Goal: Task Accomplishment & Management: Manage account settings

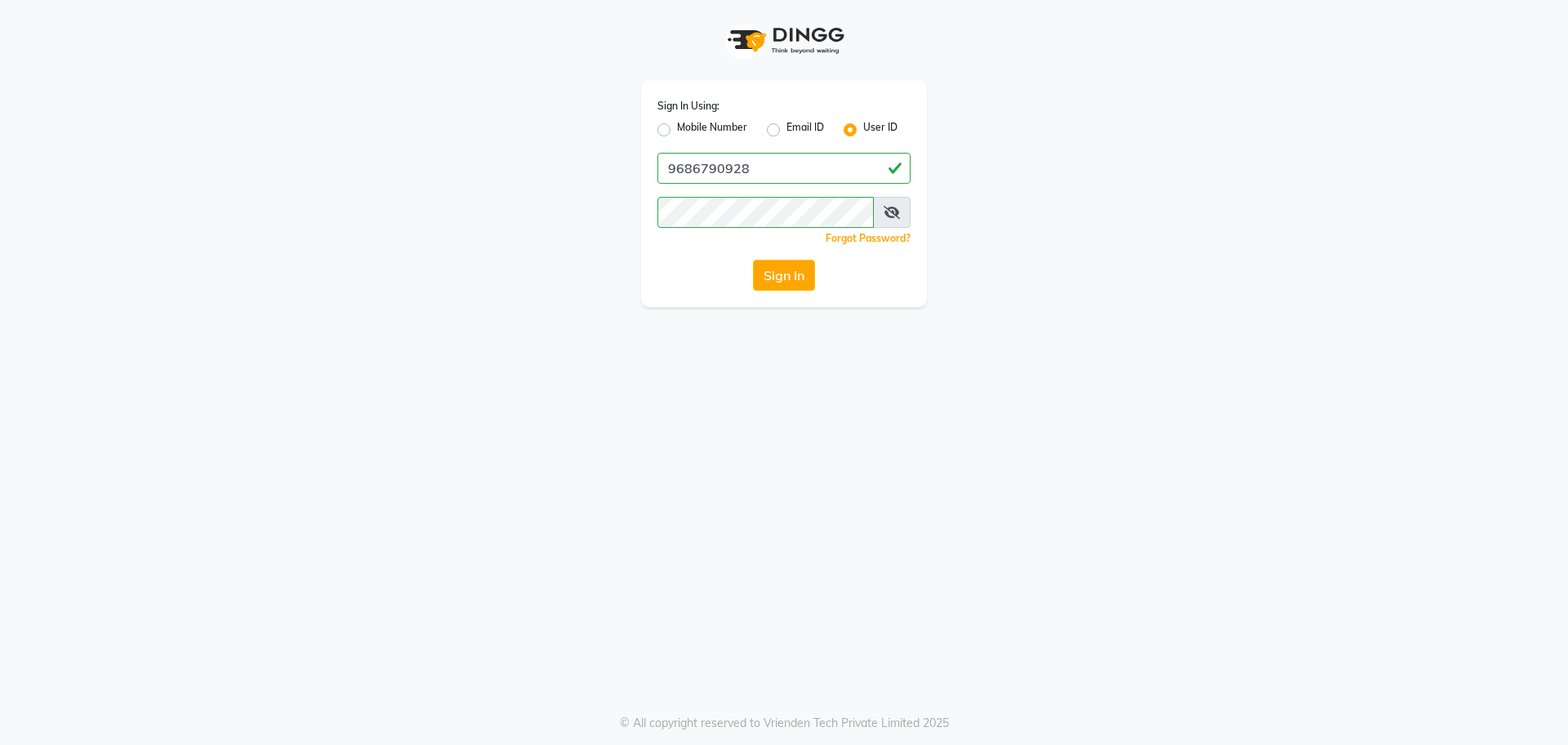
click at [898, 208] on icon at bounding box center [892, 211] width 17 height 13
click at [782, 282] on button "Sign In" at bounding box center [784, 275] width 62 height 31
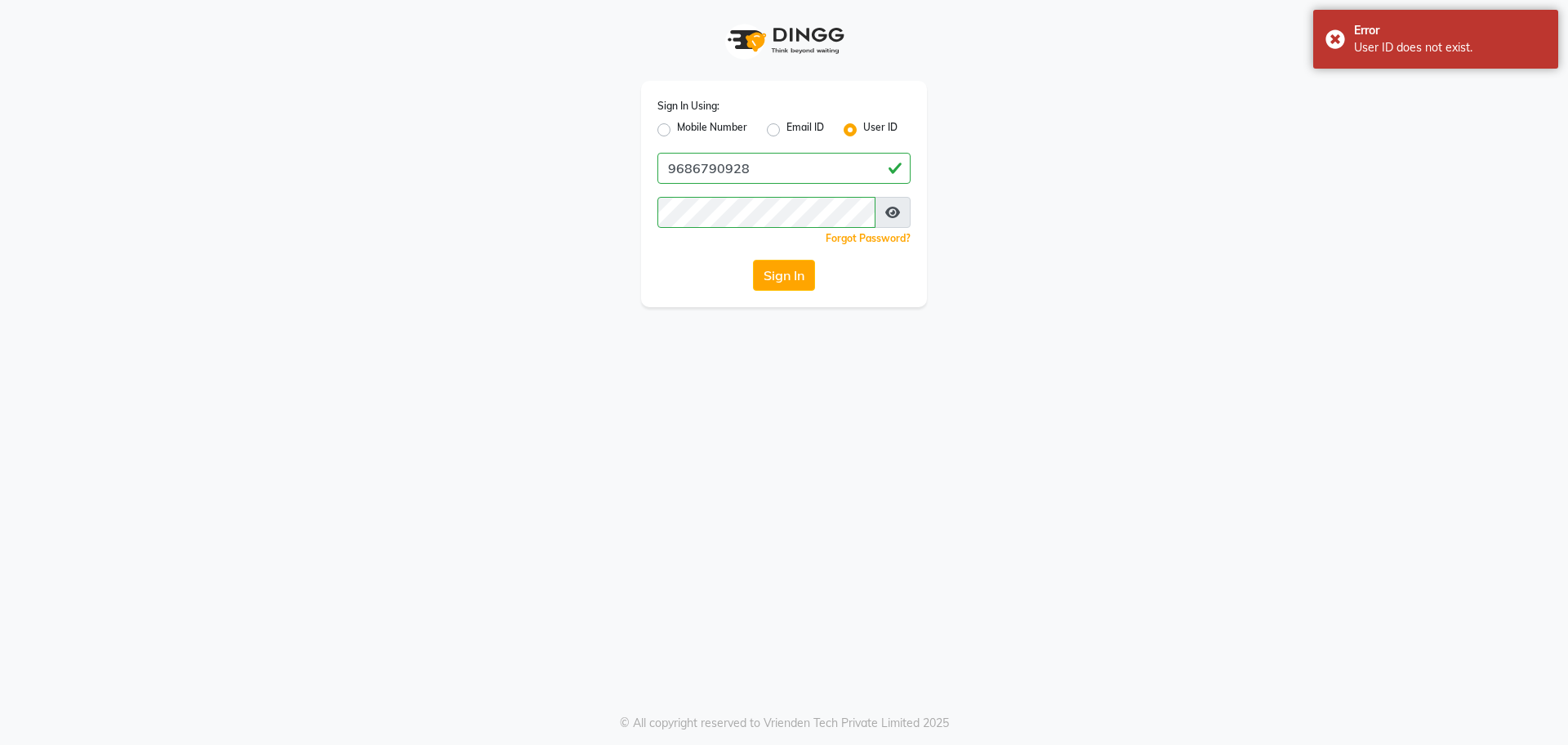
click at [730, 122] on label "Mobile Number" at bounding box center [712, 130] width 70 height 19
click at [687, 122] on input "Mobile Number" at bounding box center [682, 125] width 11 height 11
radio input "true"
radio input "false"
click at [791, 165] on input "Username" at bounding box center [811, 168] width 198 height 31
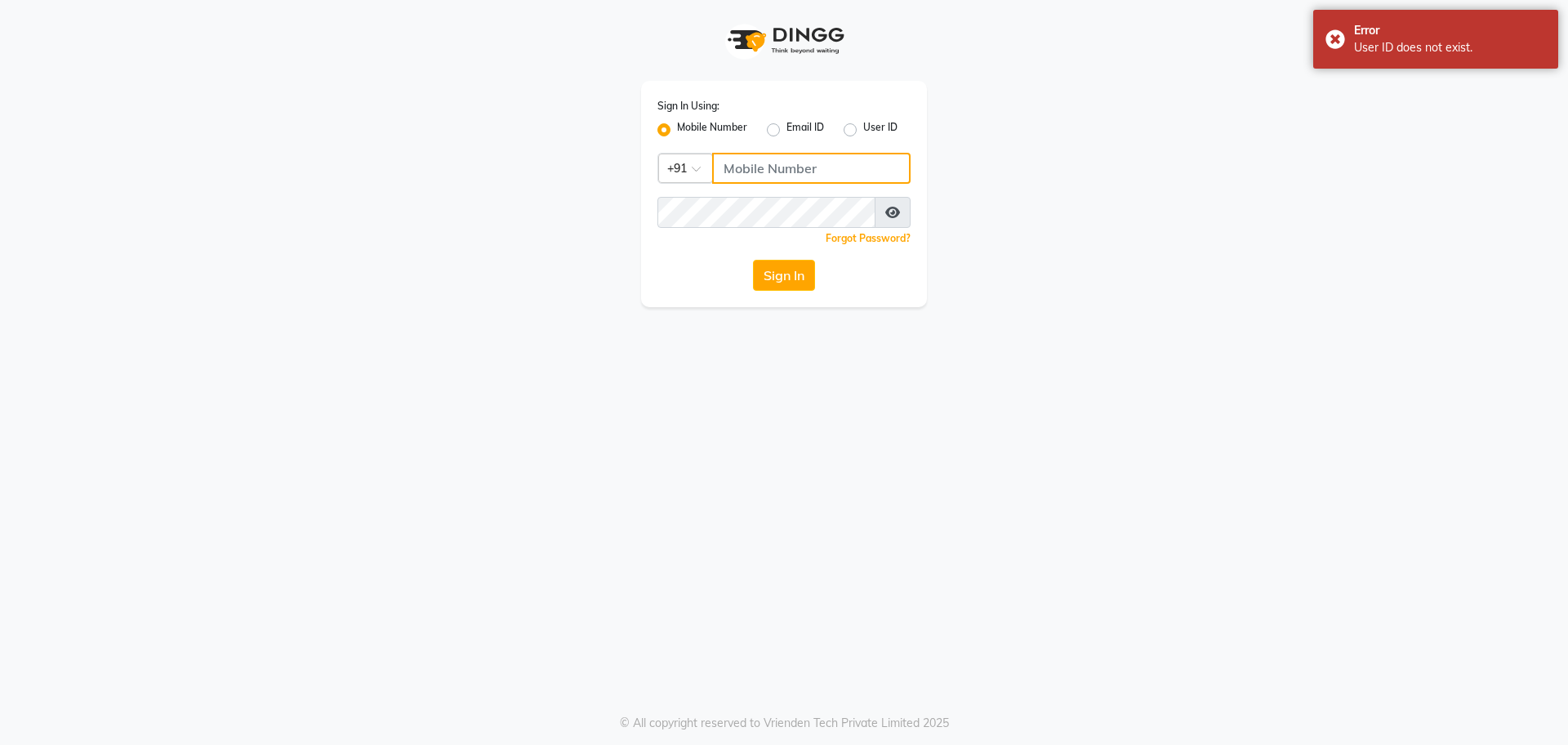
type input "9686790928"
click at [802, 279] on button "Sign In" at bounding box center [784, 275] width 62 height 31
